Goal: Information Seeking & Learning: Learn about a topic

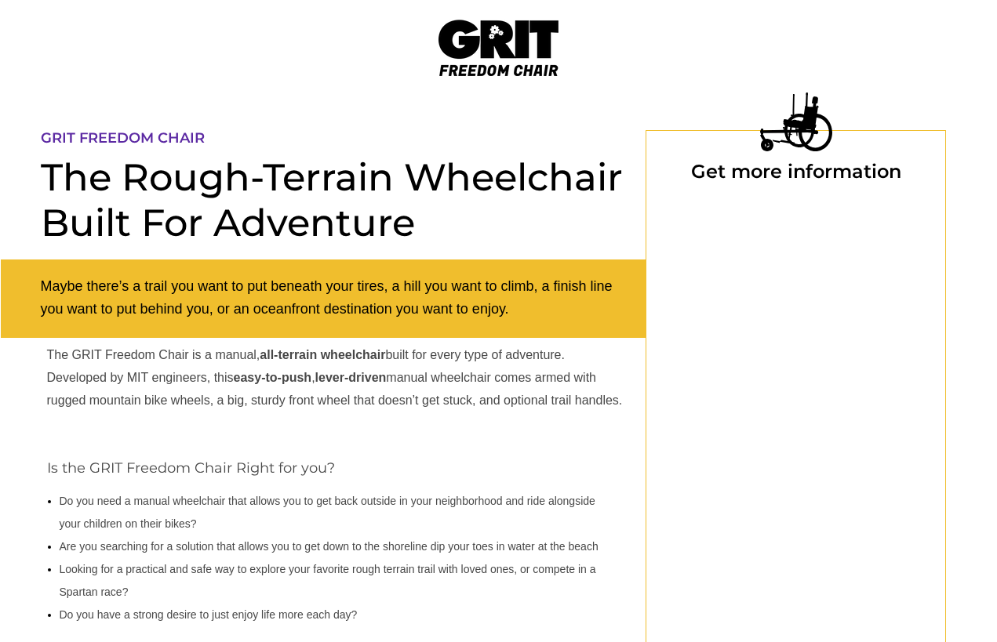
select select "US"
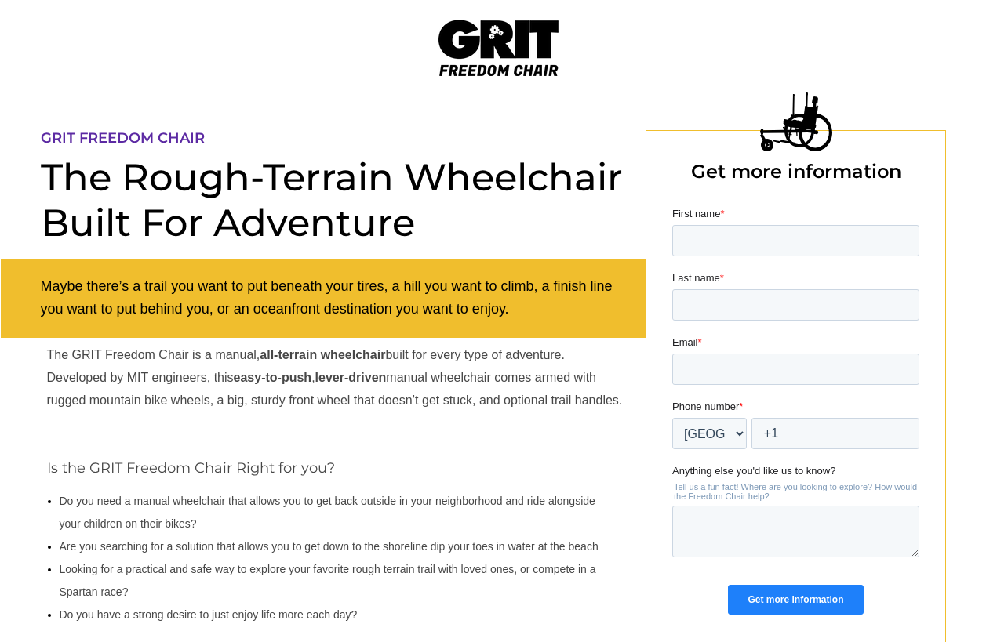
select select "US"
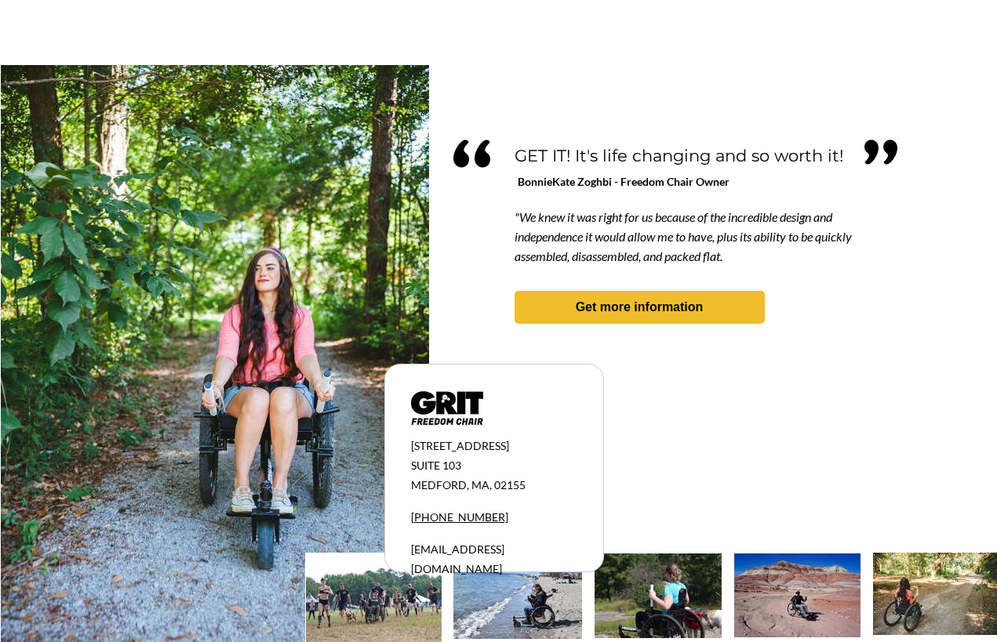
scroll to position [1332, 1]
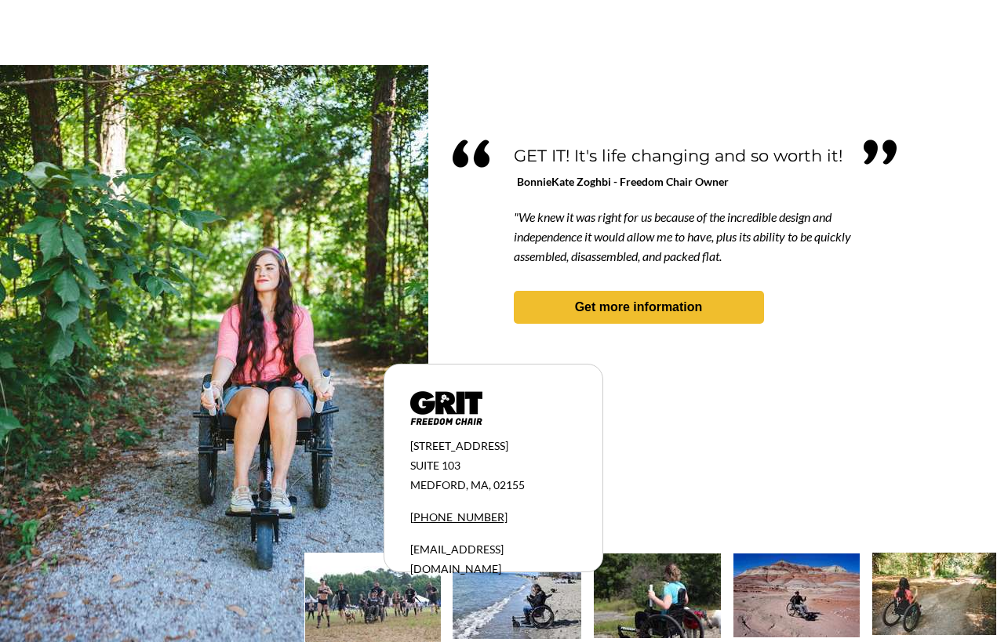
click at [689, 603] on img at bounding box center [657, 596] width 127 height 85
click at [673, 588] on img at bounding box center [657, 596] width 127 height 85
click at [695, 310] on strong "Get more information" at bounding box center [639, 306] width 128 height 13
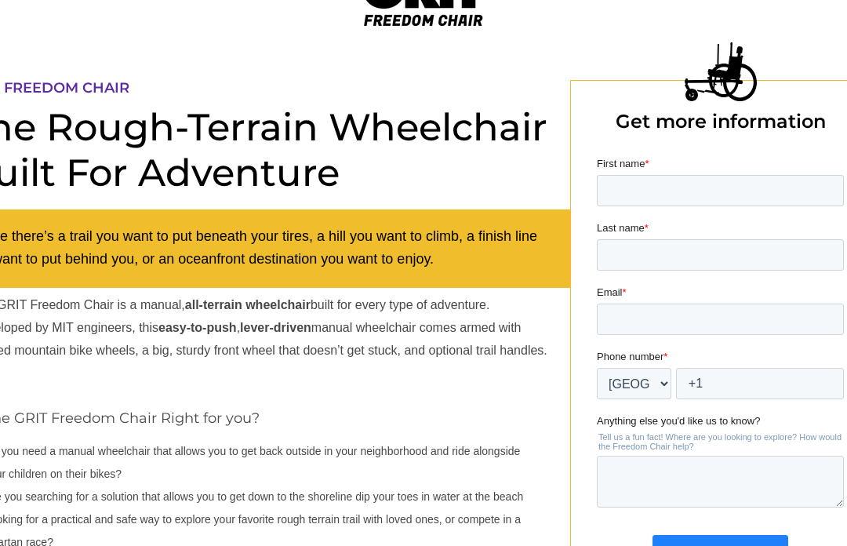
click at [838, 540] on div "Get more information" at bounding box center [720, 550] width 247 height 56
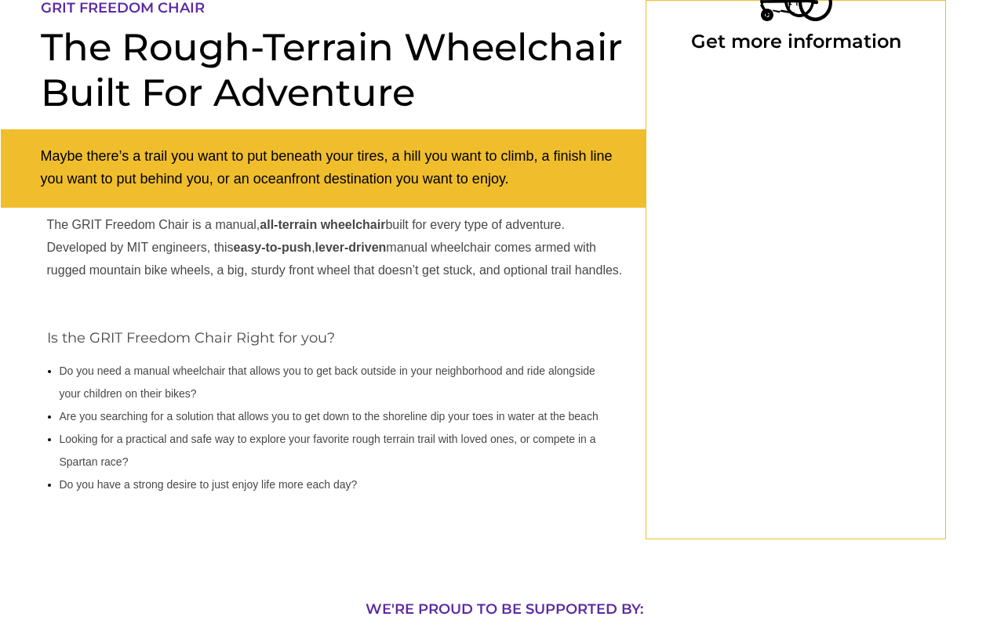
select select "US"
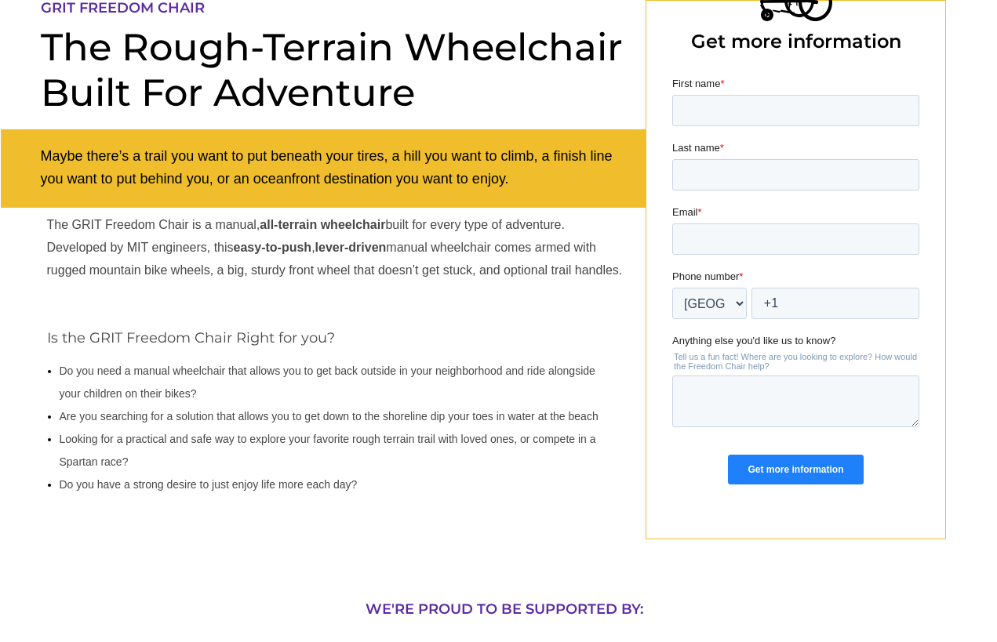
select select "US"
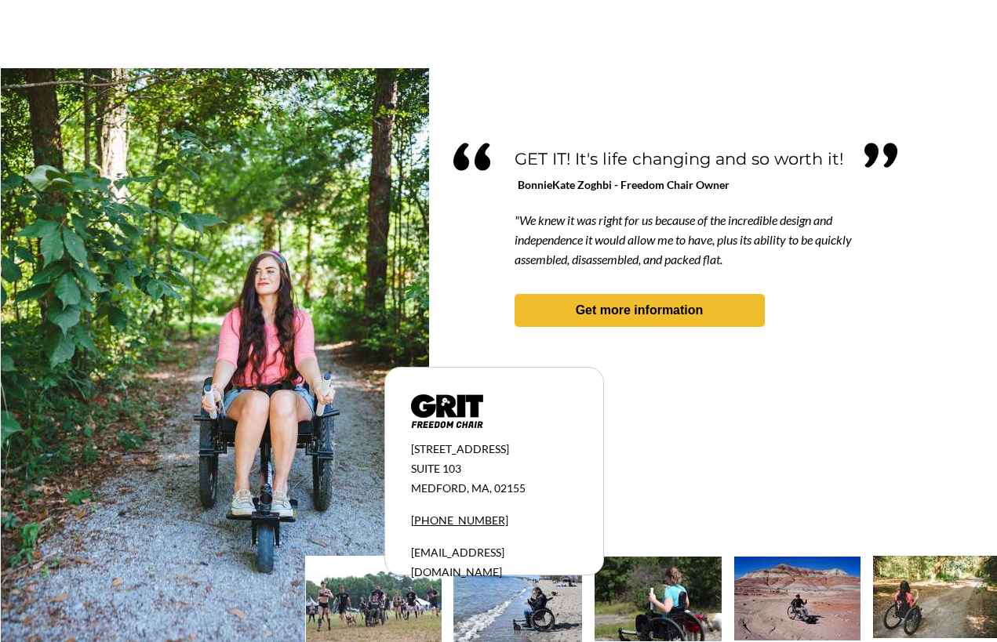
scroll to position [1332, 0]
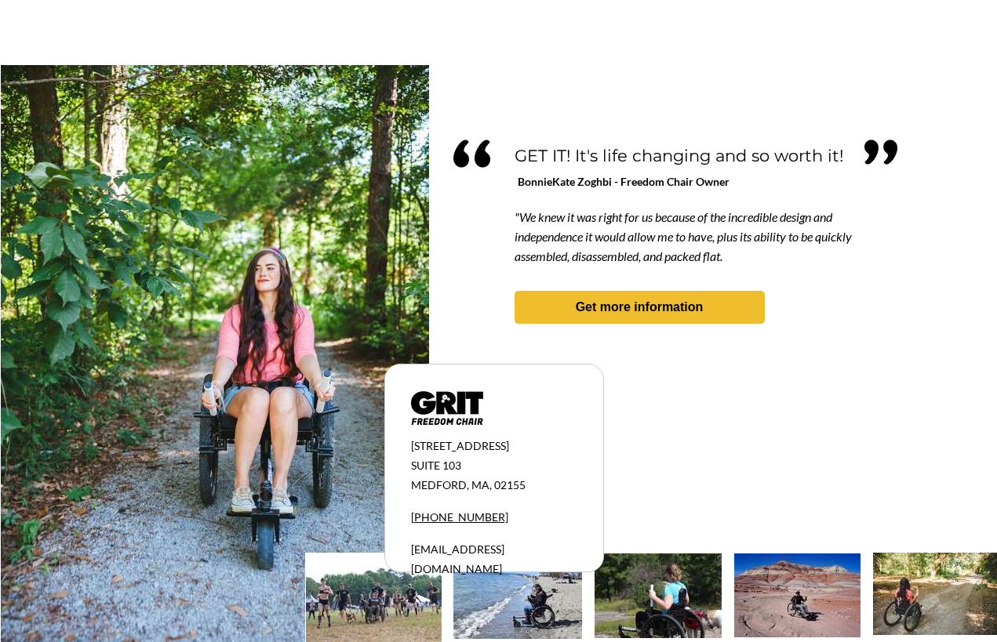
click at [927, 585] on img at bounding box center [935, 594] width 124 height 82
click at [938, 589] on img at bounding box center [935, 594] width 124 height 82
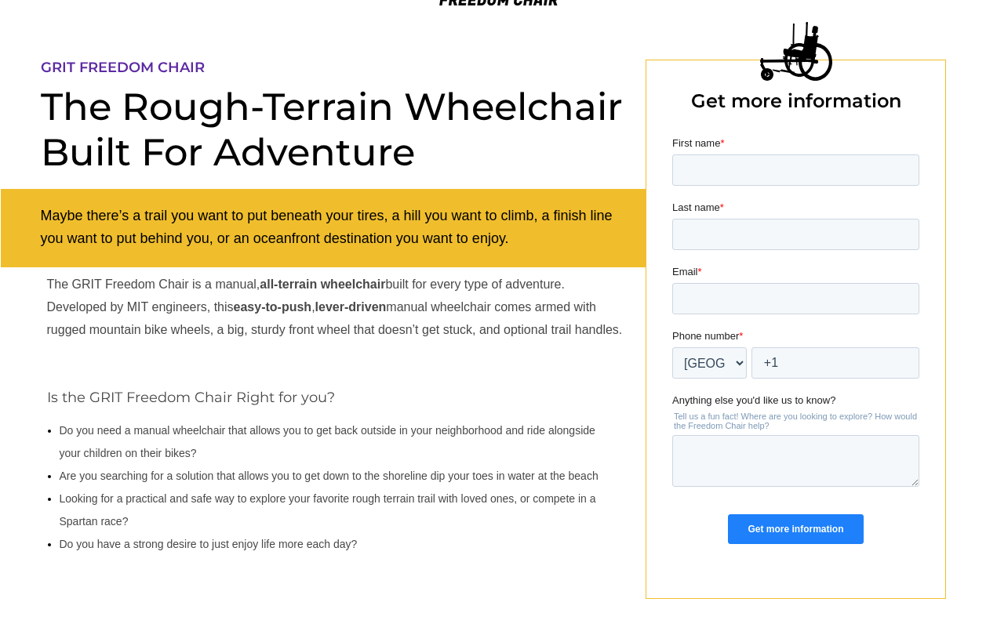
scroll to position [0, 0]
